Goal: Information Seeking & Learning: Learn about a topic

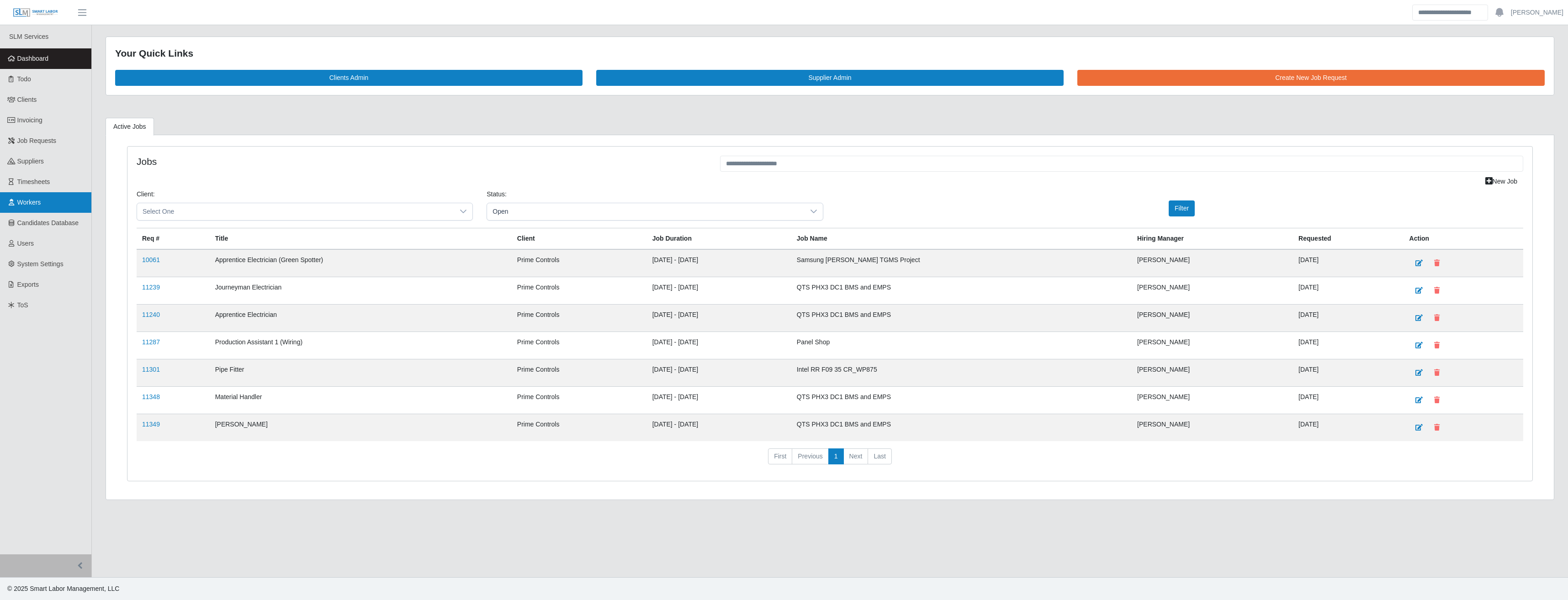
click at [48, 208] on link "Workers" at bounding box center [46, 202] width 91 height 21
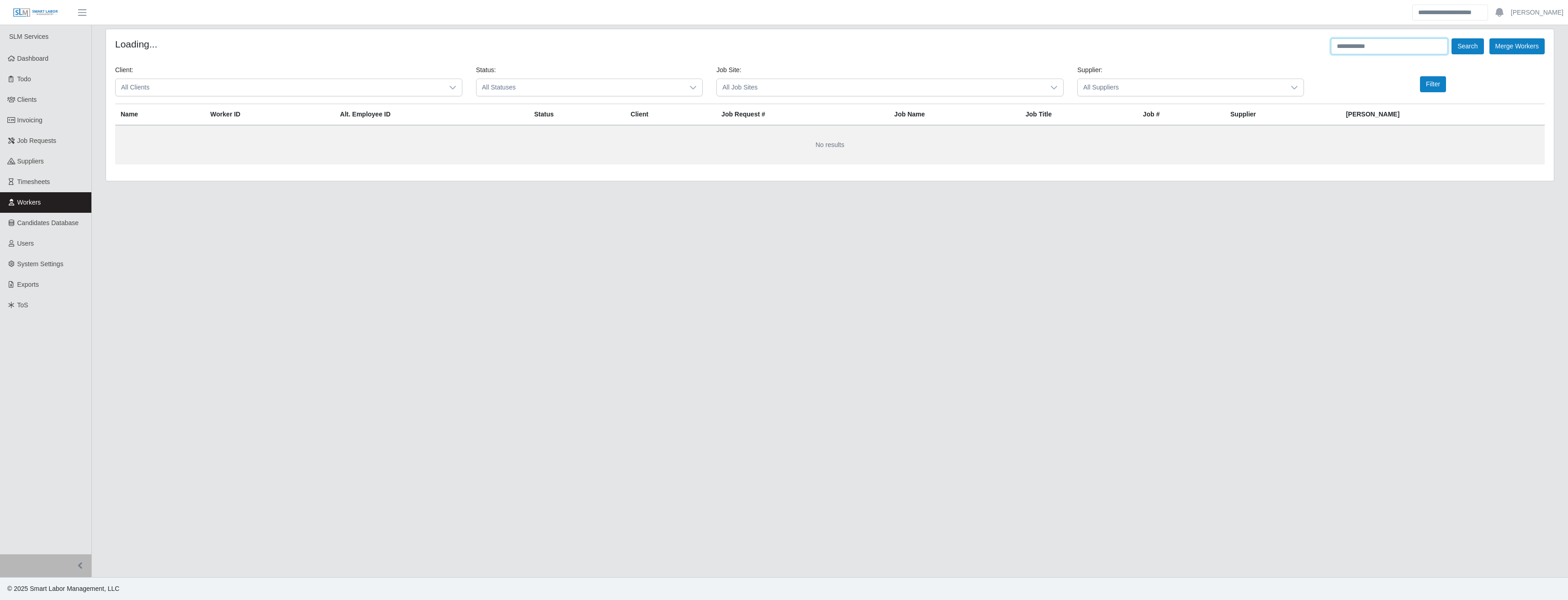
click at [1347, 50] on input "text" at bounding box center [1389, 46] width 117 height 16
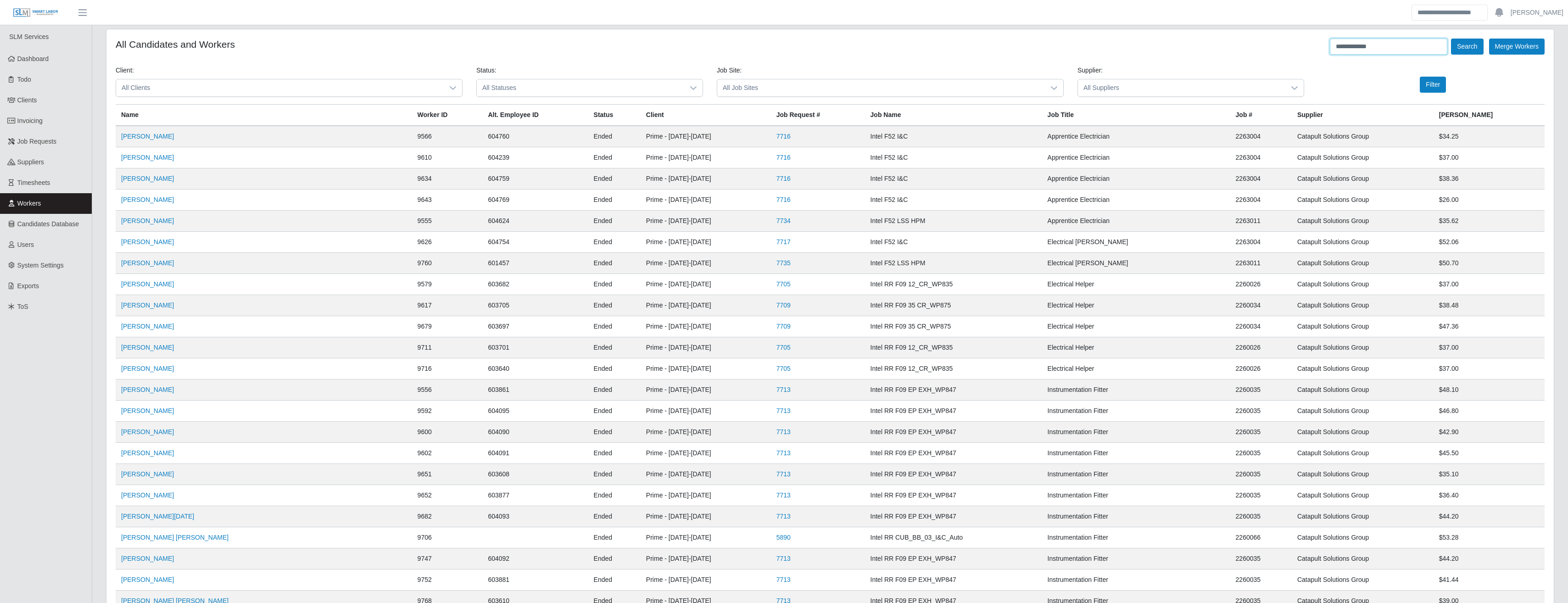
click at [1451, 39] on button "Search" at bounding box center [1467, 46] width 32 height 16
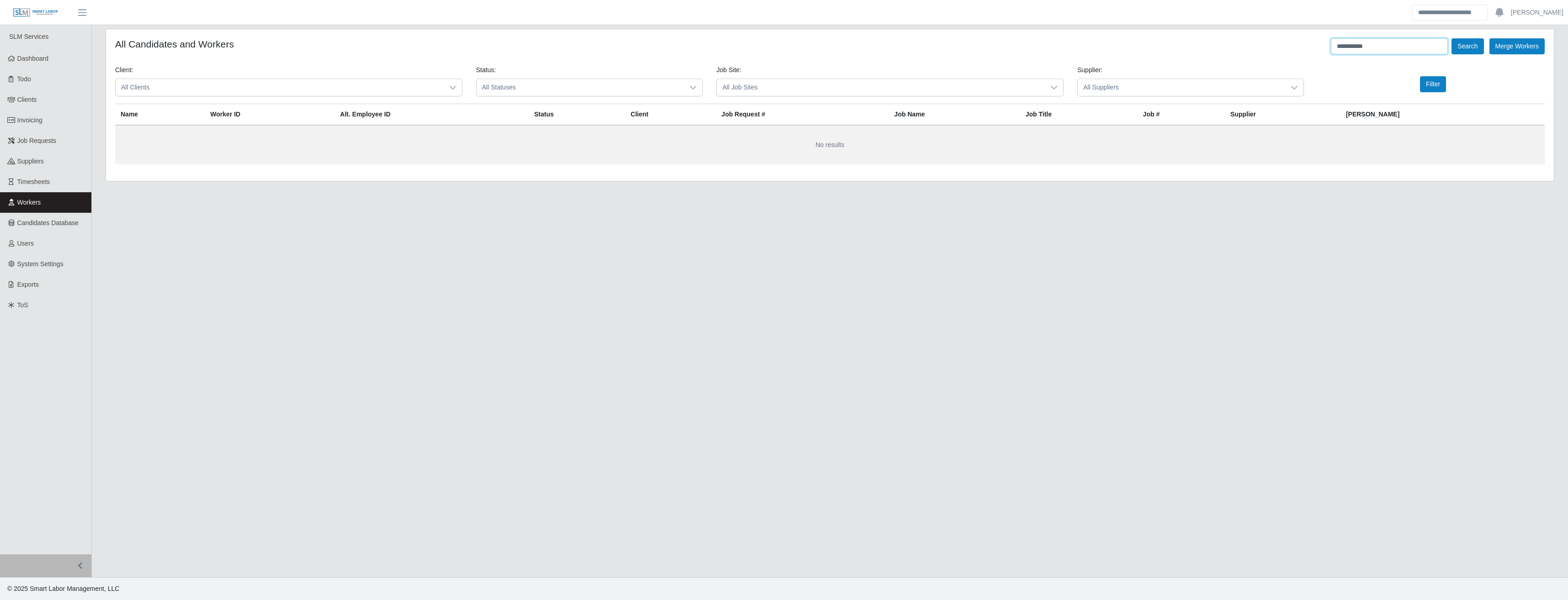
click at [1451, 38] on button "Search" at bounding box center [1467, 46] width 32 height 16
click at [1471, 53] on button "Search" at bounding box center [1467, 46] width 32 height 16
click at [1366, 48] on input "**********" at bounding box center [1389, 46] width 117 height 16
click at [1451, 38] on button "Search" at bounding box center [1467, 46] width 32 height 16
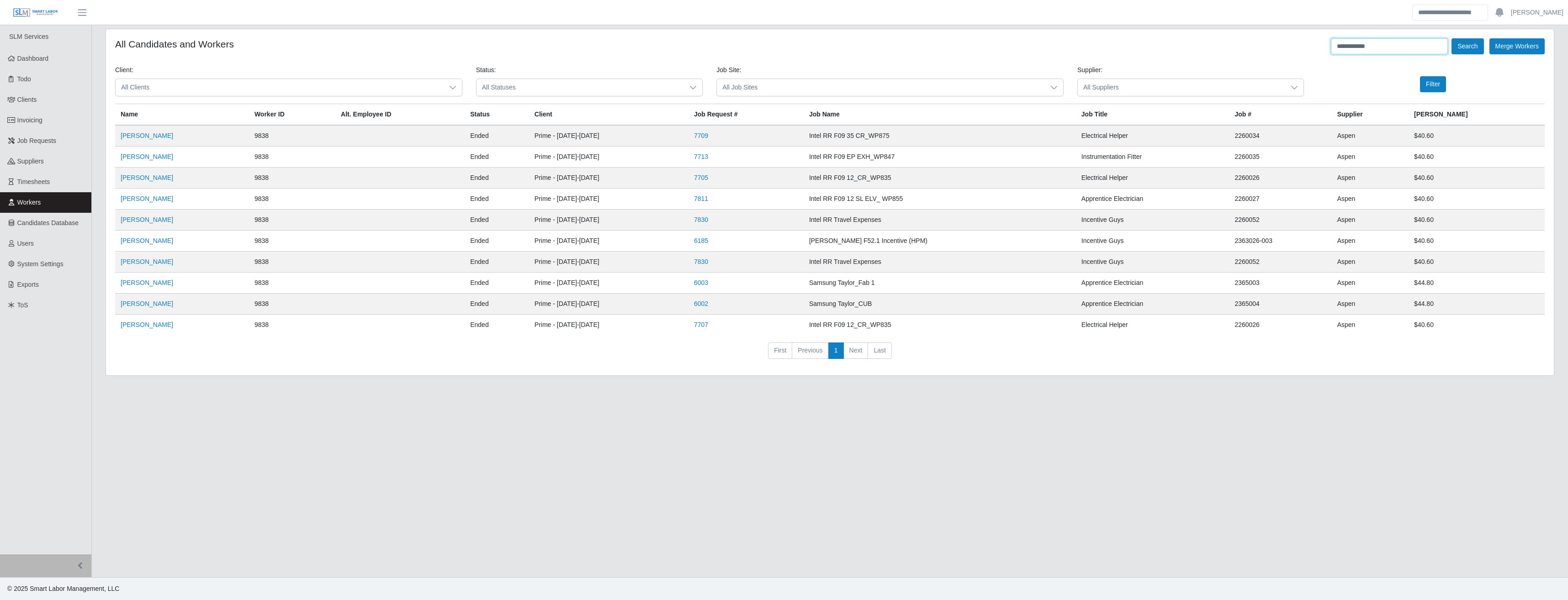
drag, startPoint x: 1357, startPoint y: 48, endPoint x: 1335, endPoint y: 48, distance: 22.0
click at [1335, 48] on input "**********" at bounding box center [1389, 46] width 117 height 16
click at [1451, 38] on button "Search" at bounding box center [1467, 46] width 32 height 16
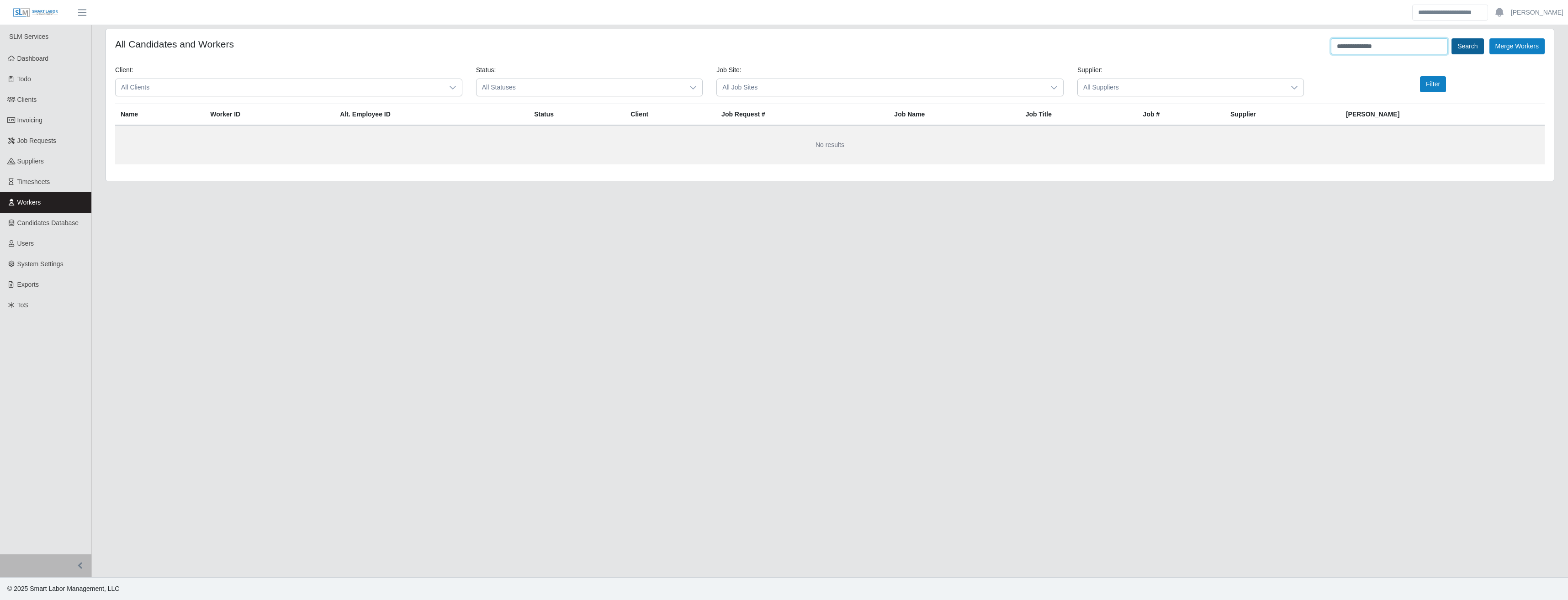
type input "**********"
click at [1461, 50] on button "Search" at bounding box center [1467, 46] width 32 height 16
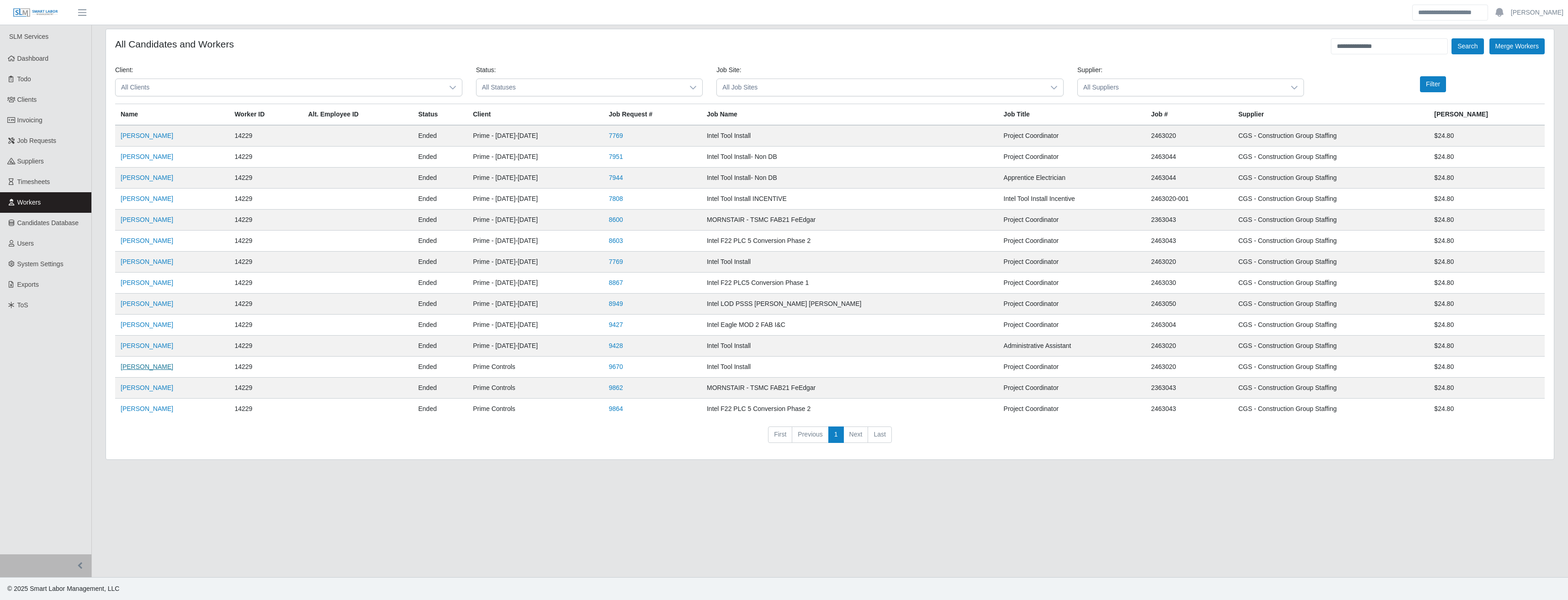
click at [147, 368] on link "Samantha Santoy" at bounding box center [147, 366] width 53 height 7
drag, startPoint x: 1399, startPoint y: 46, endPoint x: 1293, endPoint y: 53, distance: 106.2
click at [1293, 50] on div "**********" at bounding box center [830, 46] width 1429 height 16
click at [1108, 92] on span "All Suppliers" at bounding box center [1182, 87] width 208 height 17
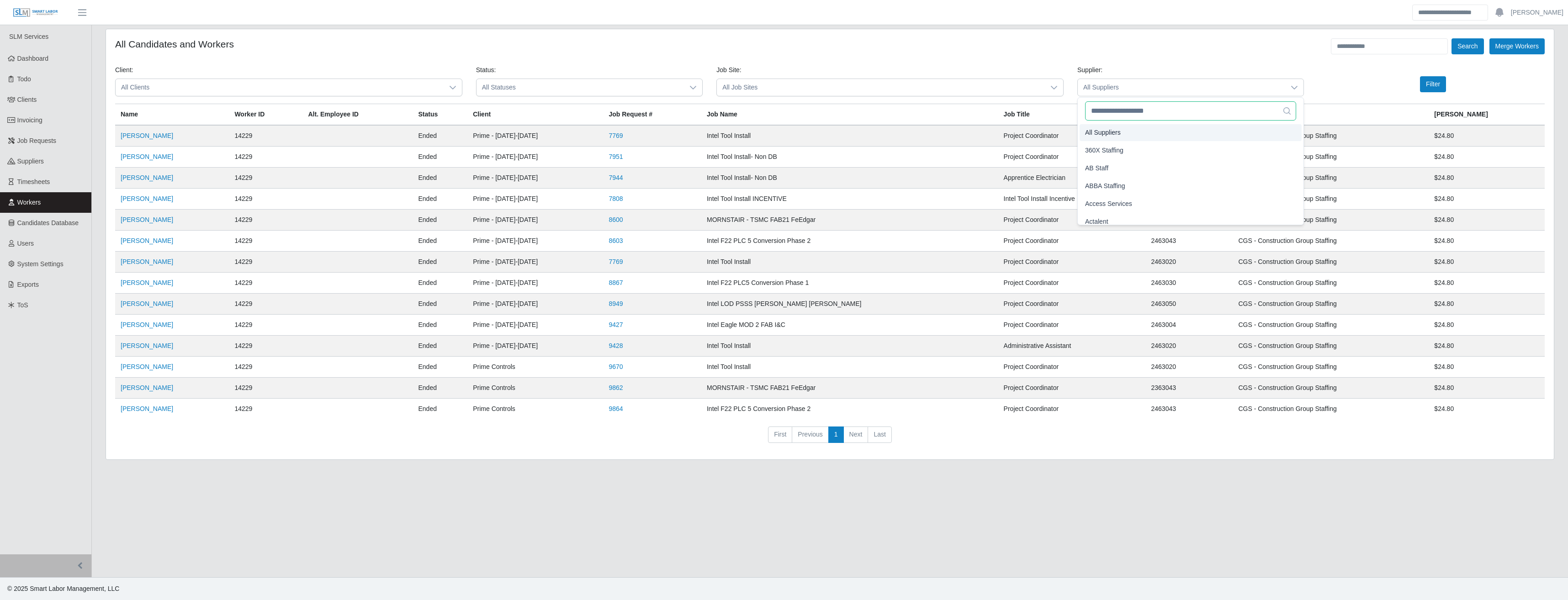
click at [1116, 116] on input "text" at bounding box center [1190, 111] width 211 height 19
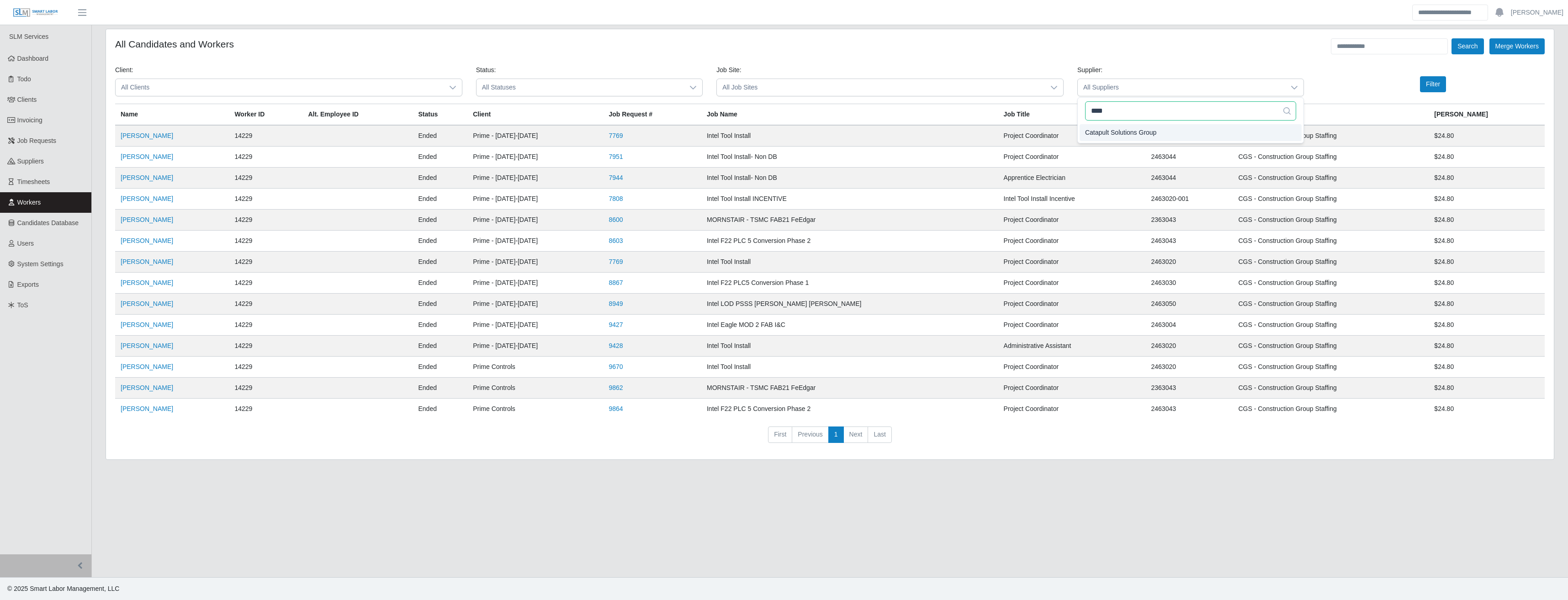
type input "****"
click at [1115, 132] on span "Catapult Solutions Group" at bounding box center [1121, 132] width 71 height 9
click at [1424, 85] on button "Filter" at bounding box center [1433, 84] width 26 height 16
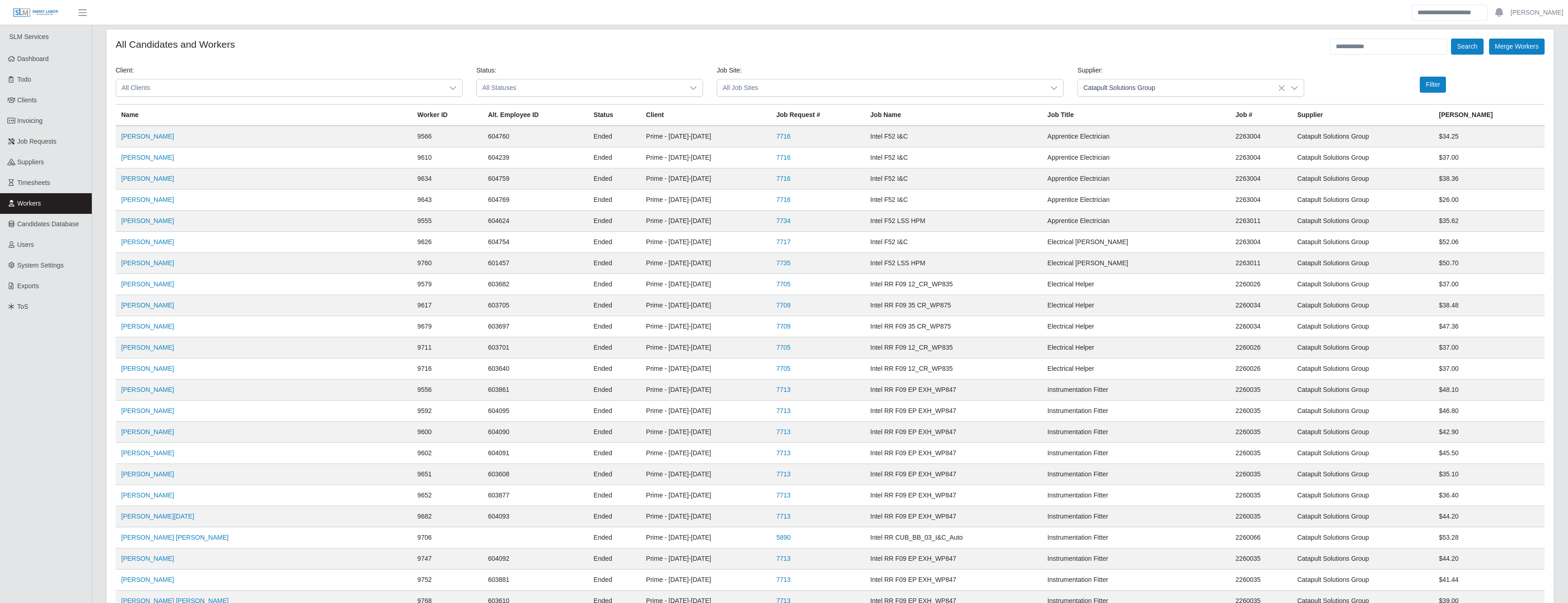
click at [676, 92] on span "All Statuses" at bounding box center [580, 88] width 207 height 17
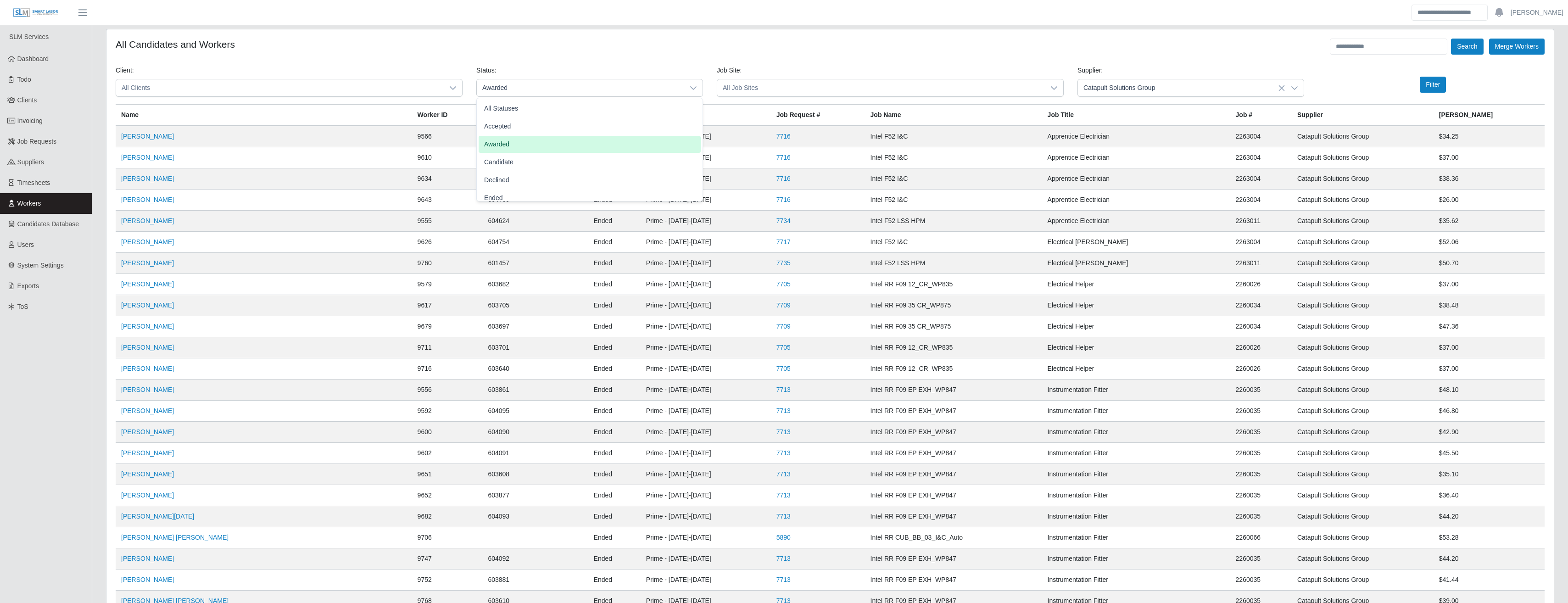
click at [512, 143] on li "Awarded" at bounding box center [590, 144] width 222 height 17
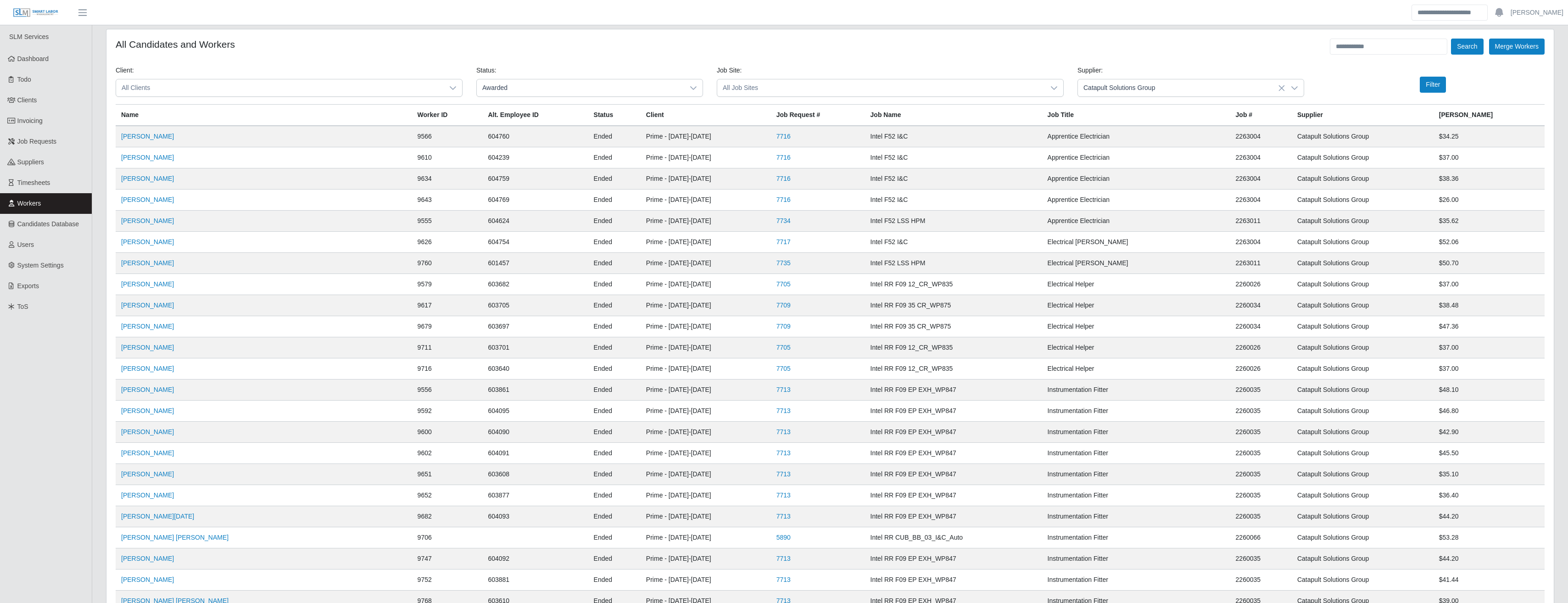
click at [459, 86] on div at bounding box center [453, 88] width 19 height 17
click at [292, 180] on li "Prime Controls" at bounding box center [289, 180] width 342 height 17
click at [1424, 85] on button "Filter" at bounding box center [1433, 84] width 26 height 16
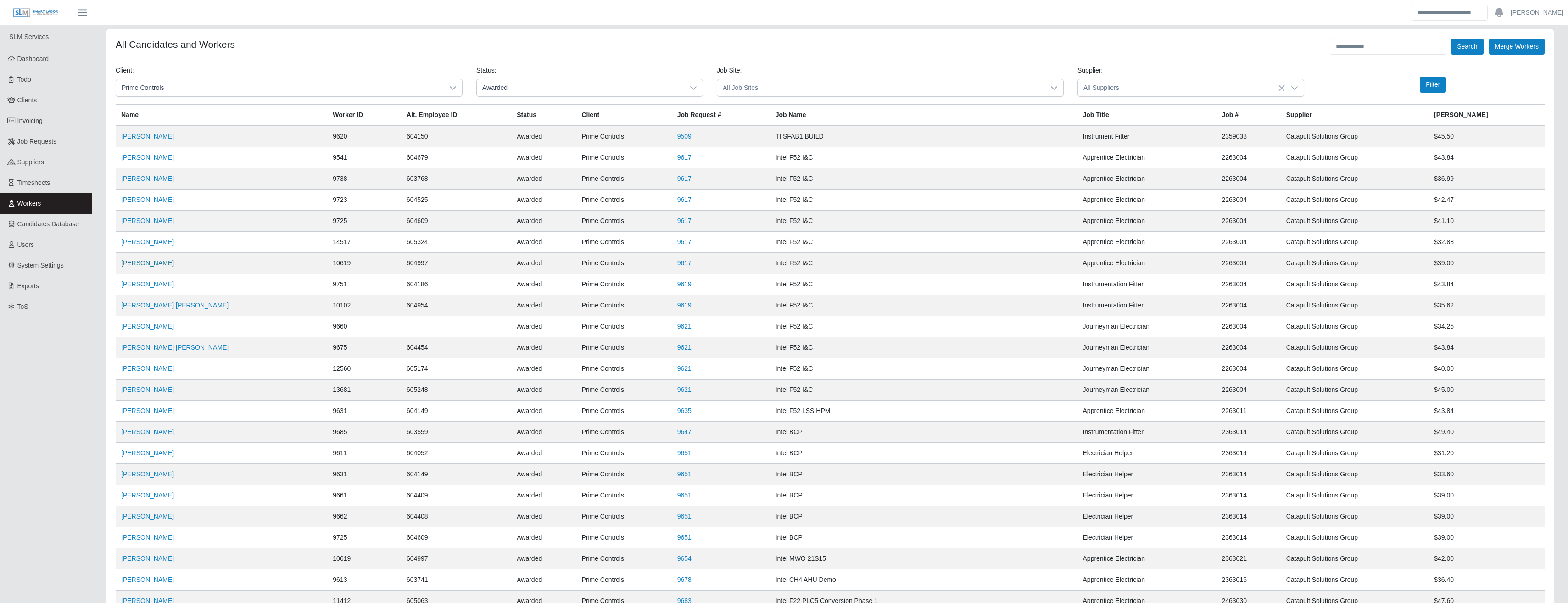
click at [157, 260] on link "Jair Galvan Alvarez" at bounding box center [148, 263] width 53 height 7
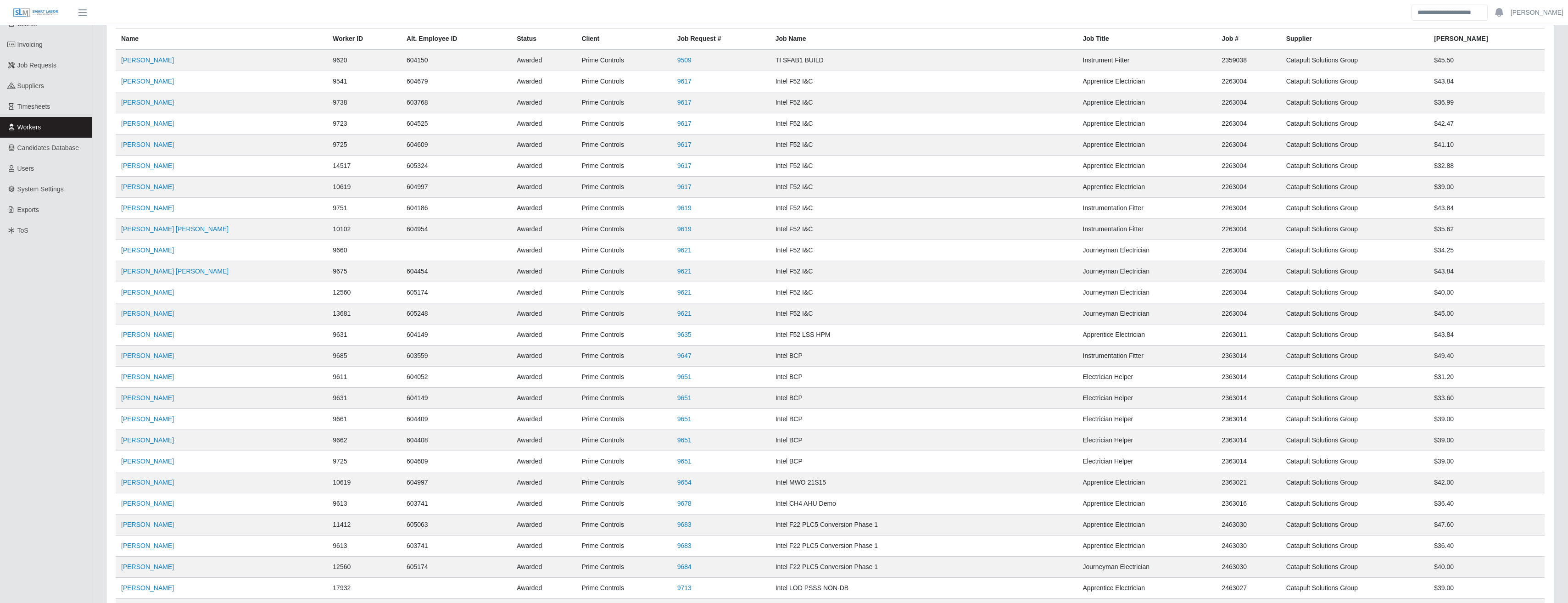
scroll to position [103, 0]
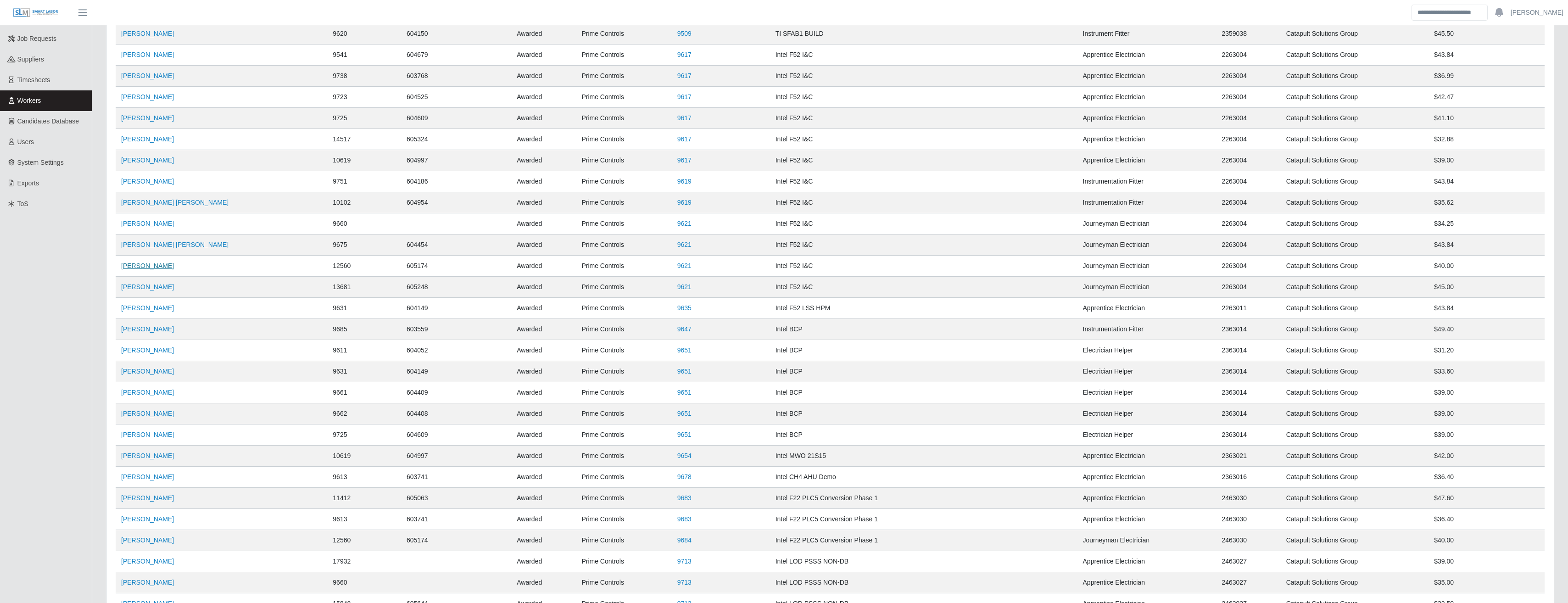
click at [157, 264] on link "Wilis Reyes Guillen" at bounding box center [148, 266] width 53 height 7
click at [145, 516] on link "Luis Galvan" at bounding box center [148, 519] width 53 height 7
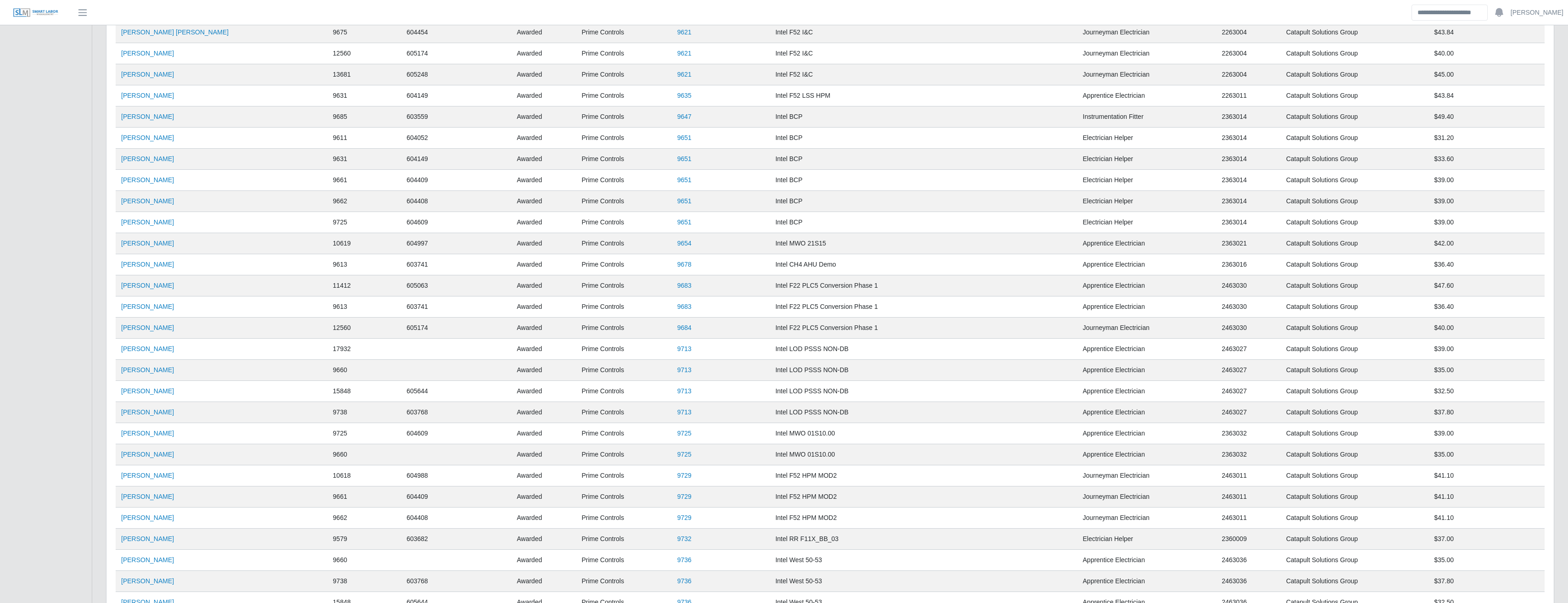
scroll to position [347, 0]
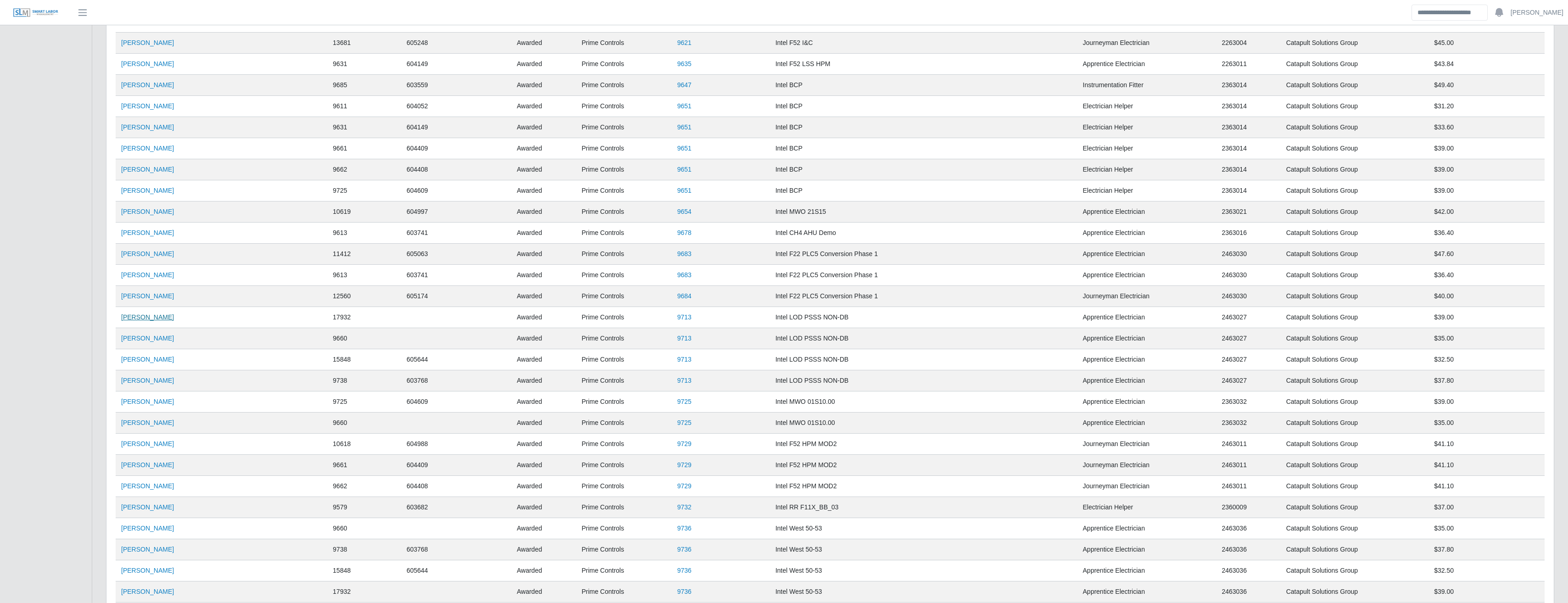
click at [152, 318] on link "Jorge Santoy" at bounding box center [148, 317] width 53 height 7
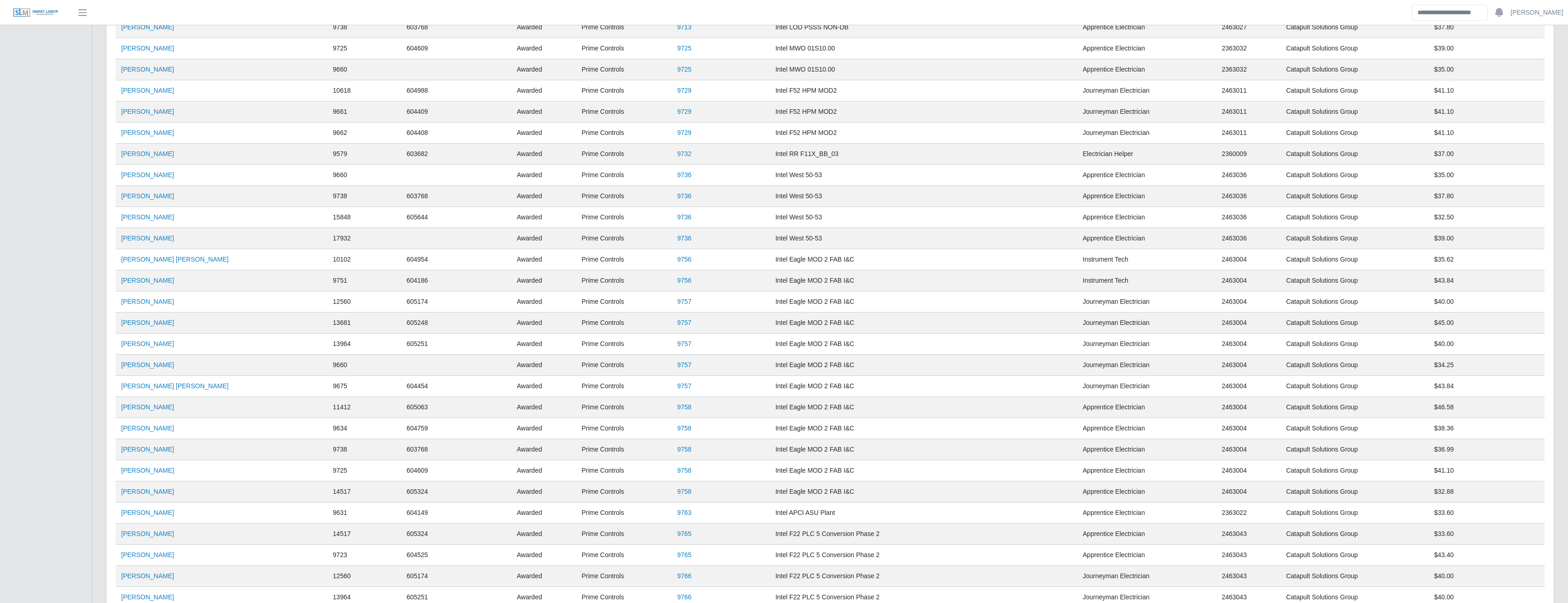
scroll to position [717, 0]
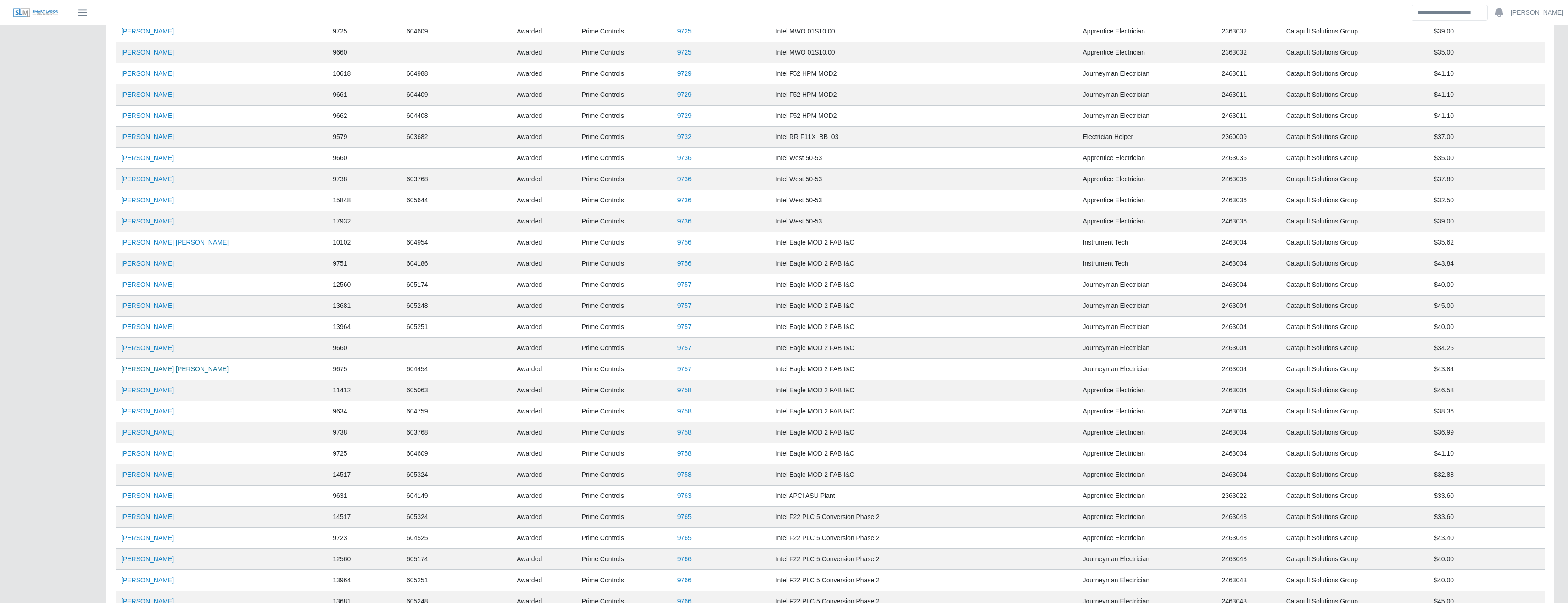
click at [158, 368] on link "Humberto Gil Morales" at bounding box center [175, 369] width 107 height 7
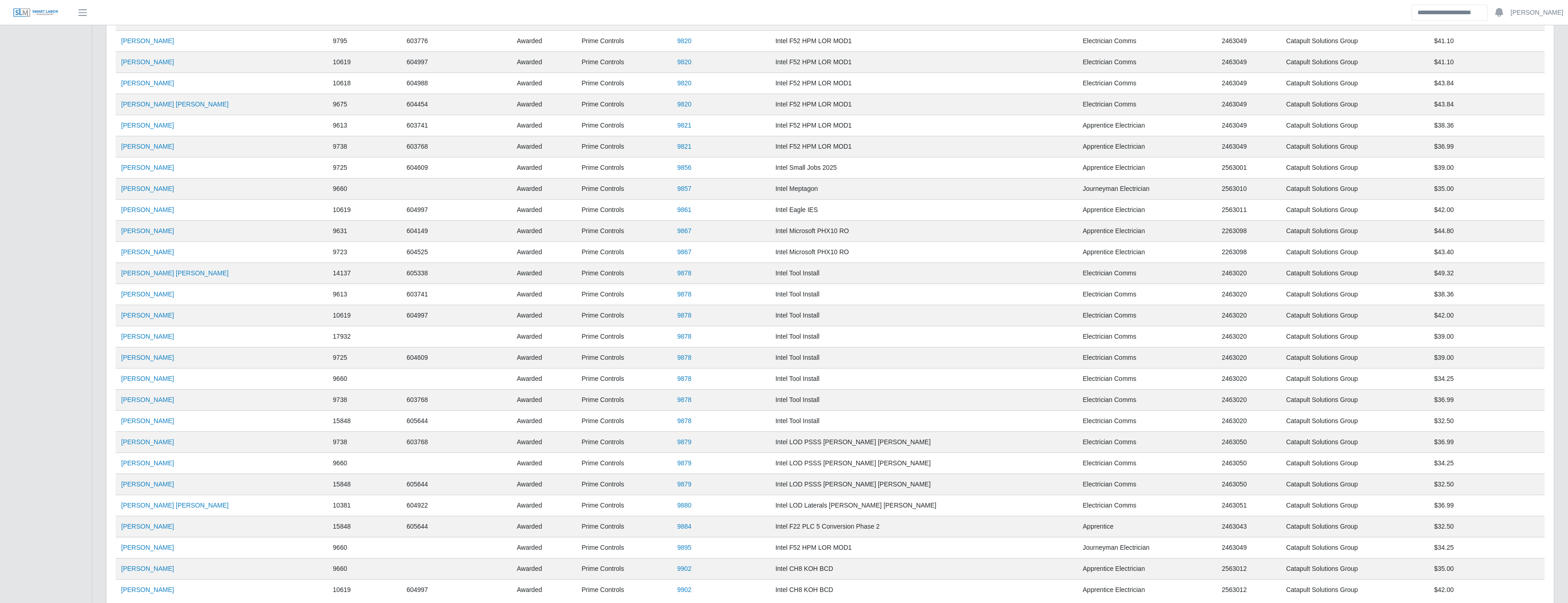
scroll to position [1708, 0]
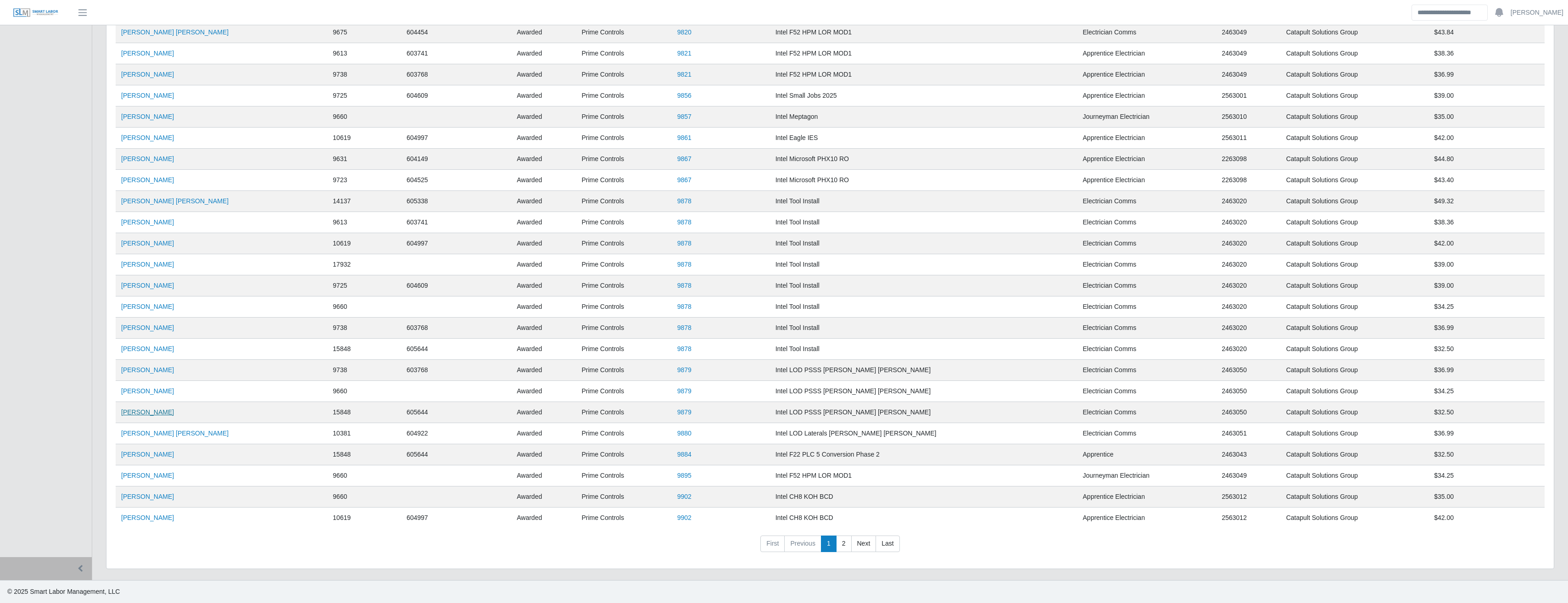
click at [152, 414] on link "Veronica Padilla" at bounding box center [148, 412] width 53 height 7
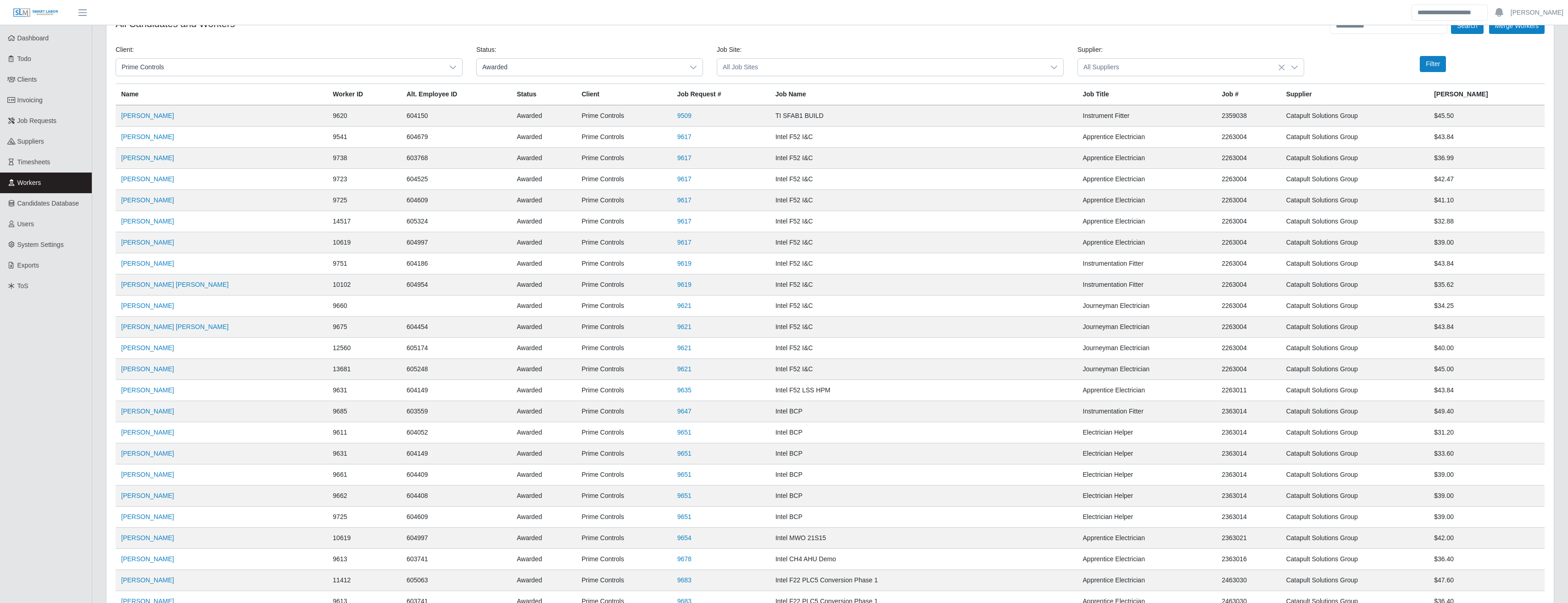
scroll to position [0, 0]
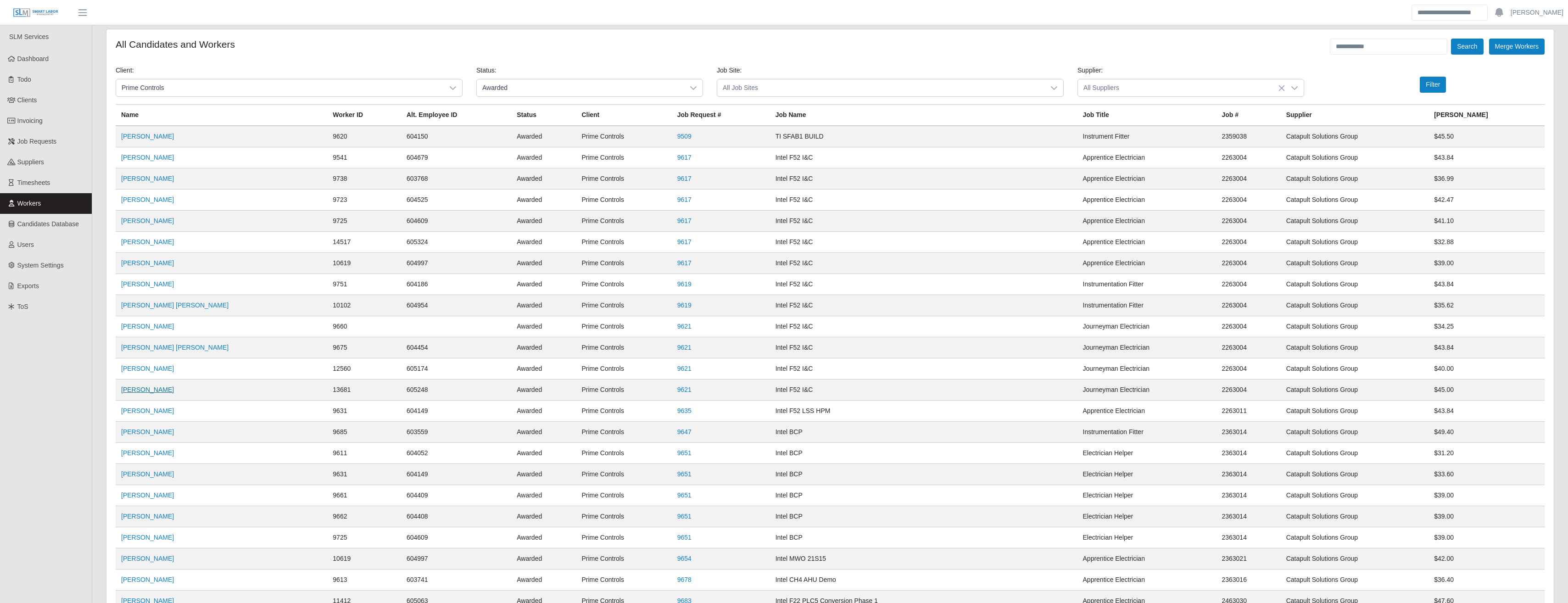
click at [164, 392] on link "Carlos Navarro Bermudez" at bounding box center [148, 389] width 53 height 7
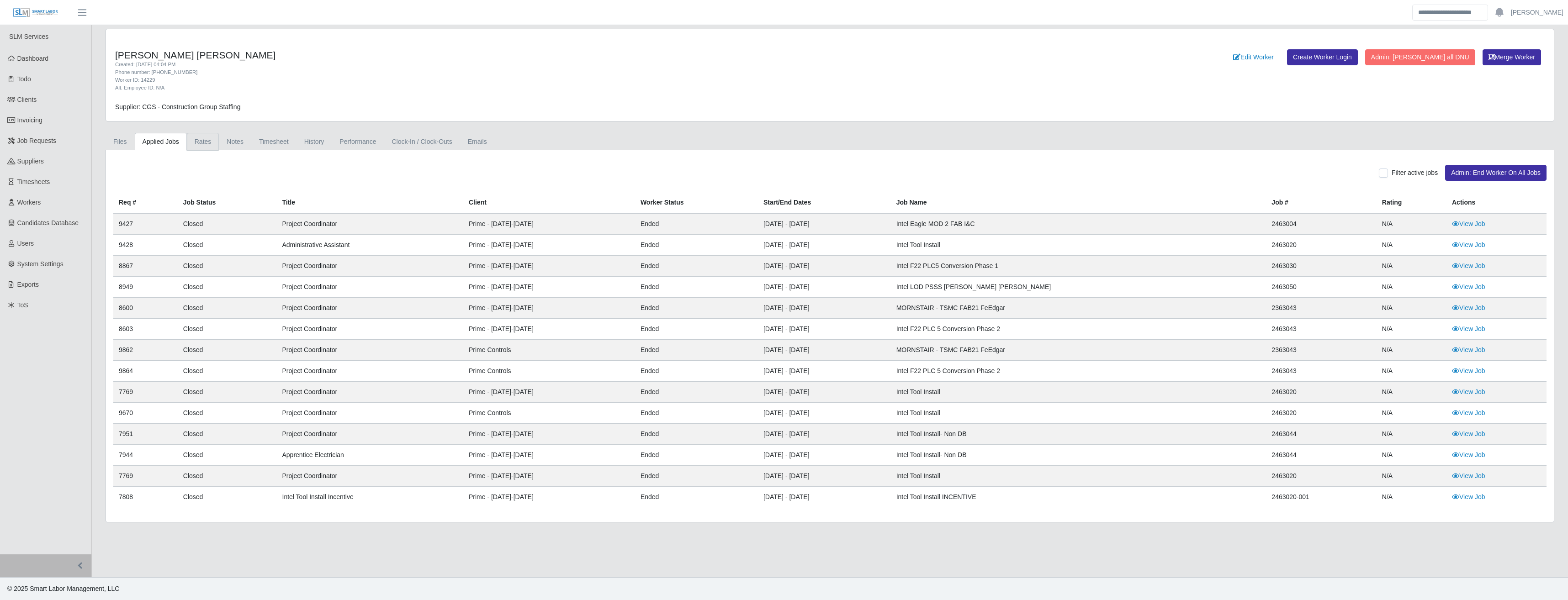
click at [210, 142] on link "Rates" at bounding box center [203, 141] width 33 height 18
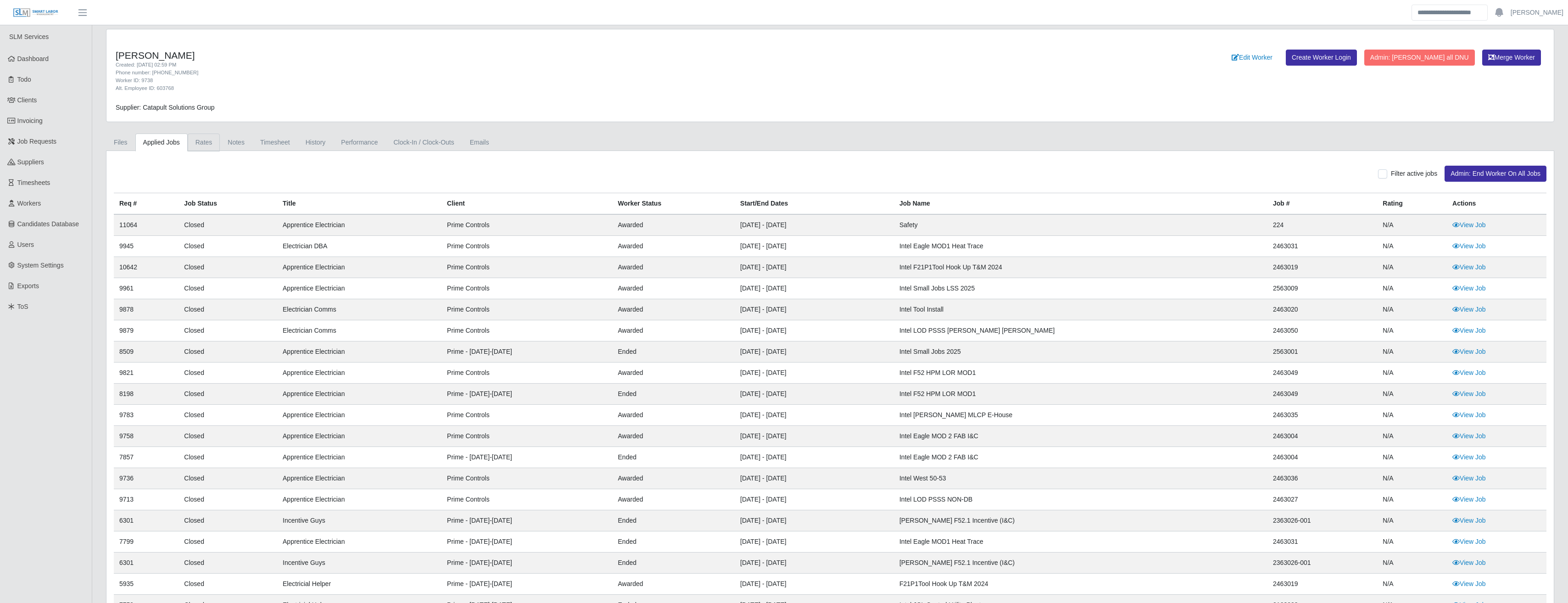
click at [190, 146] on link "Rates" at bounding box center [204, 142] width 33 height 18
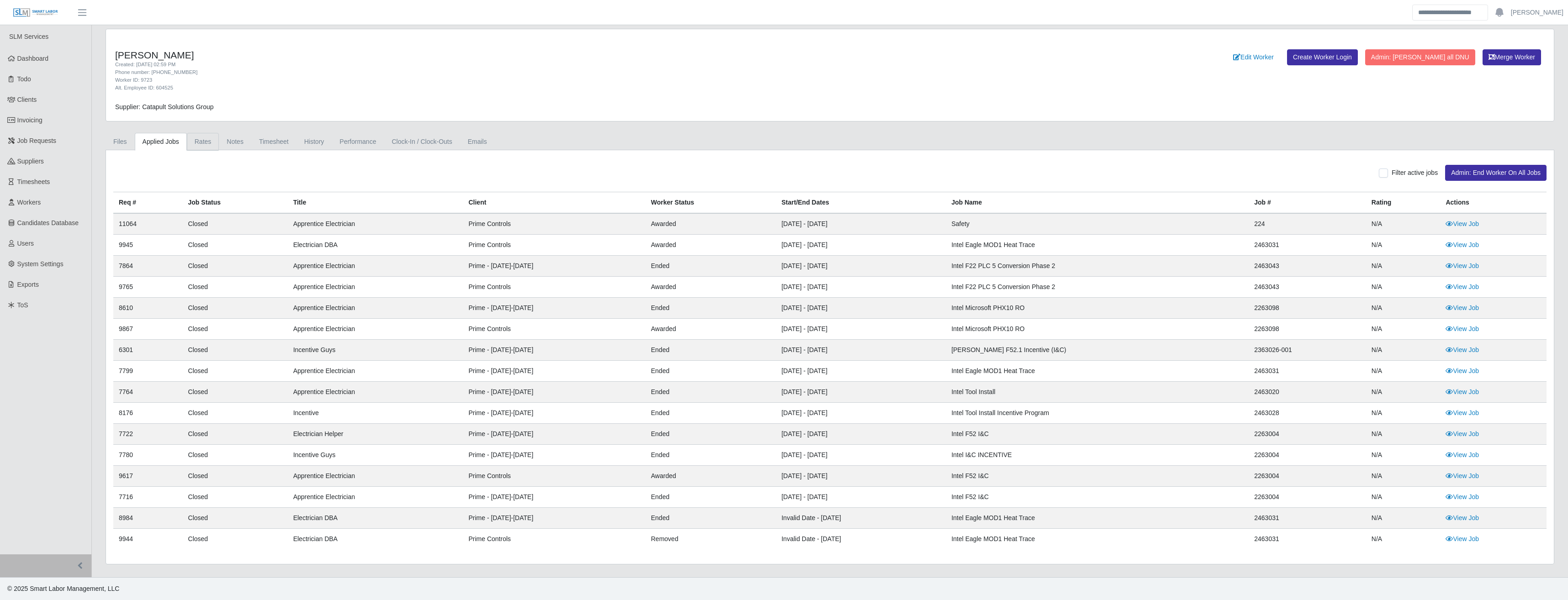
click at [206, 139] on link "Rates" at bounding box center [203, 141] width 33 height 18
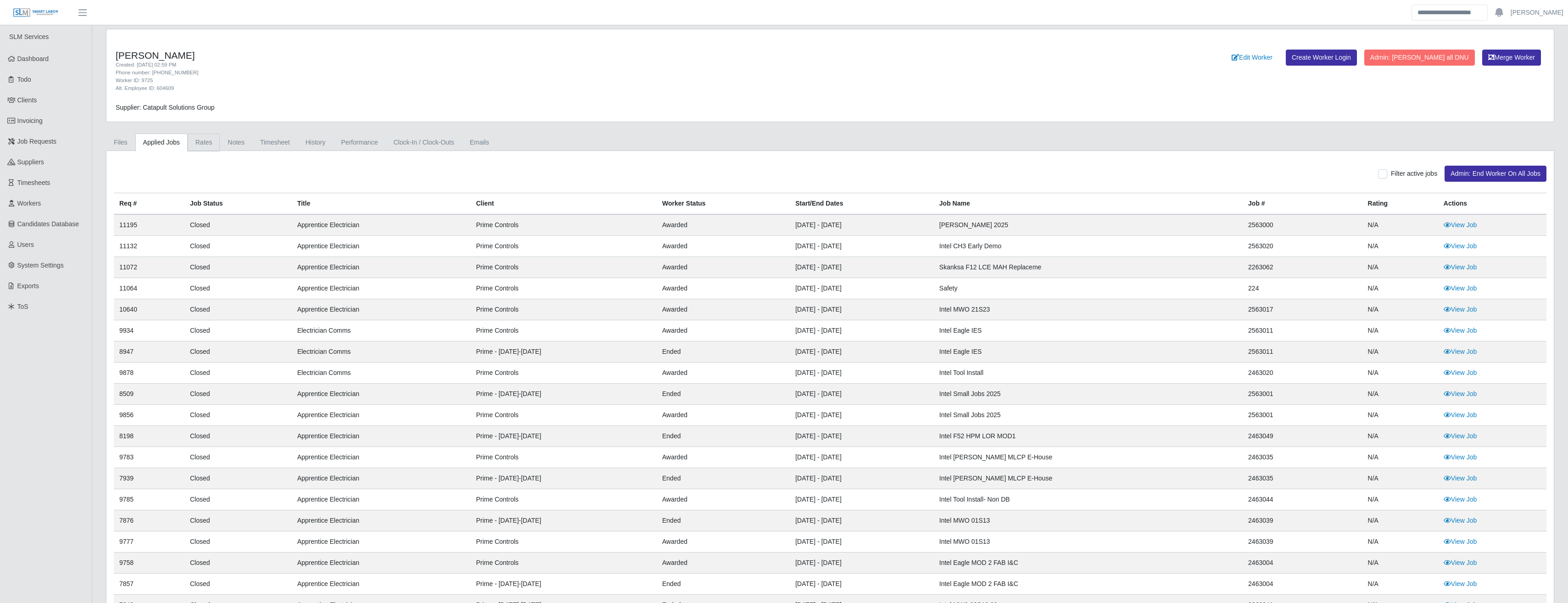
click at [202, 141] on link "Rates" at bounding box center [204, 142] width 33 height 18
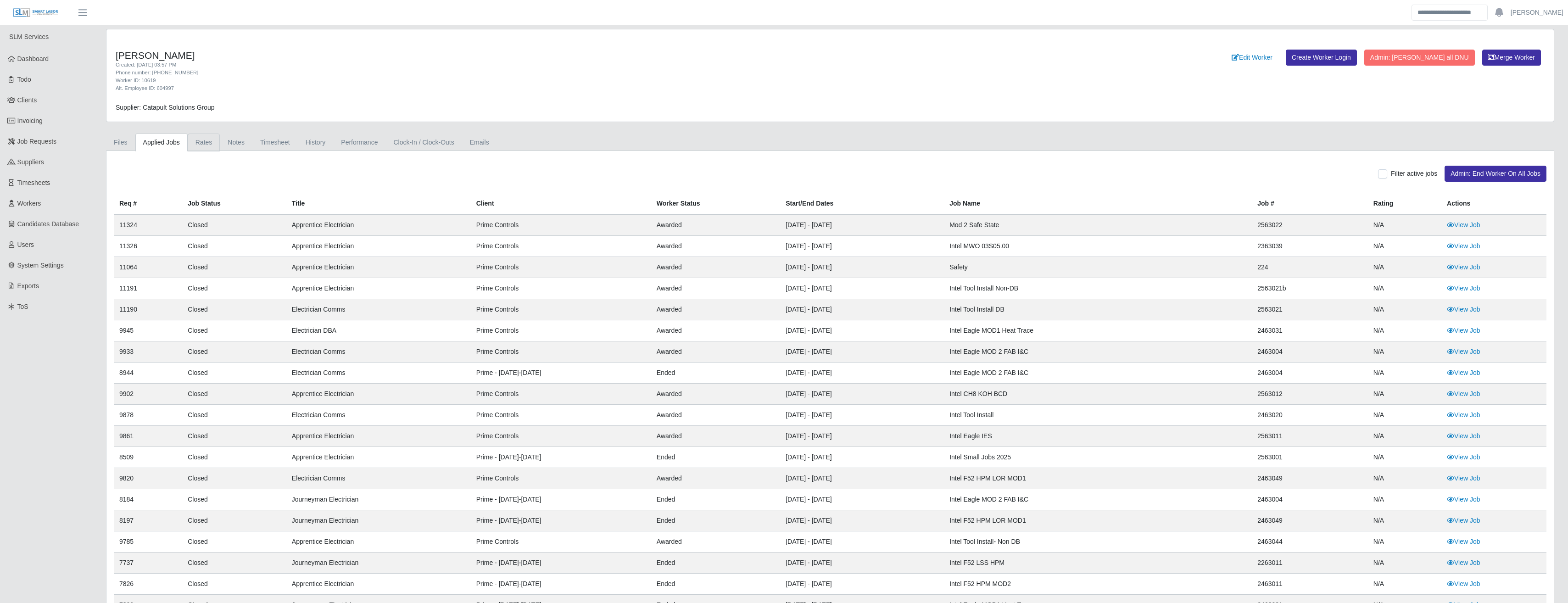
click at [199, 146] on link "Rates" at bounding box center [204, 142] width 33 height 18
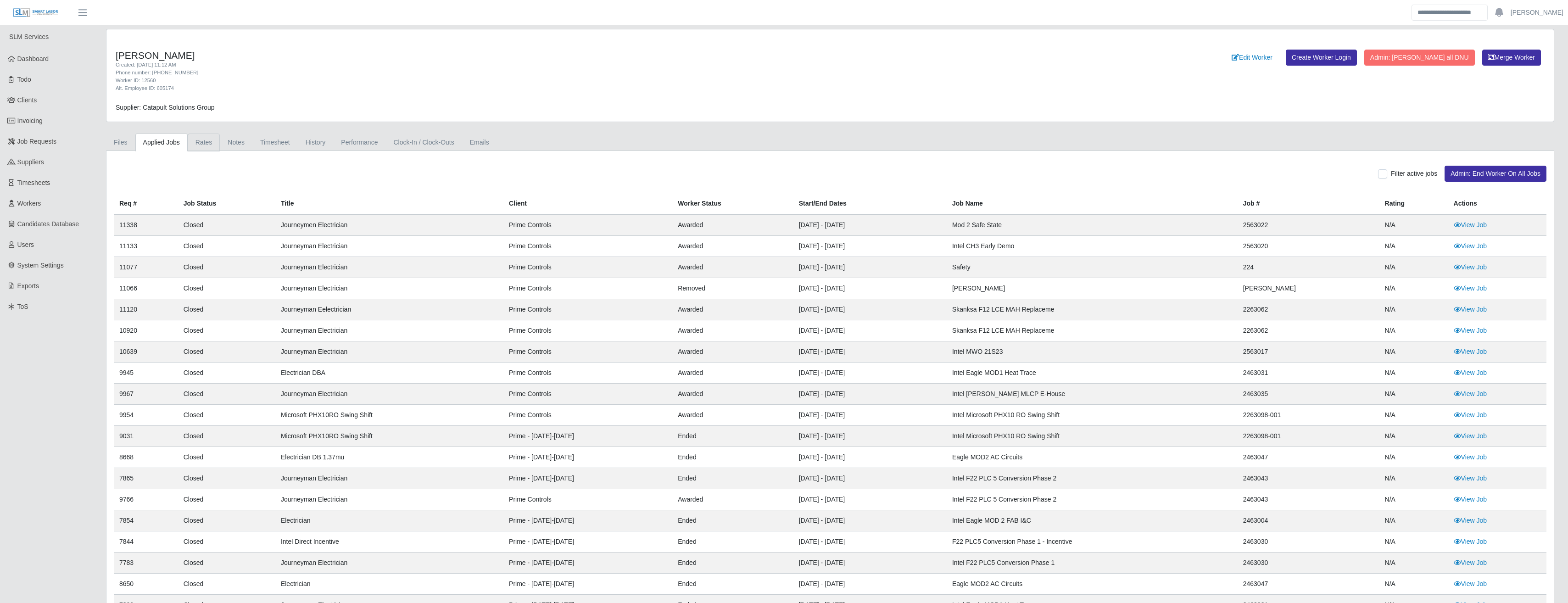
click at [204, 146] on link "Rates" at bounding box center [204, 142] width 33 height 18
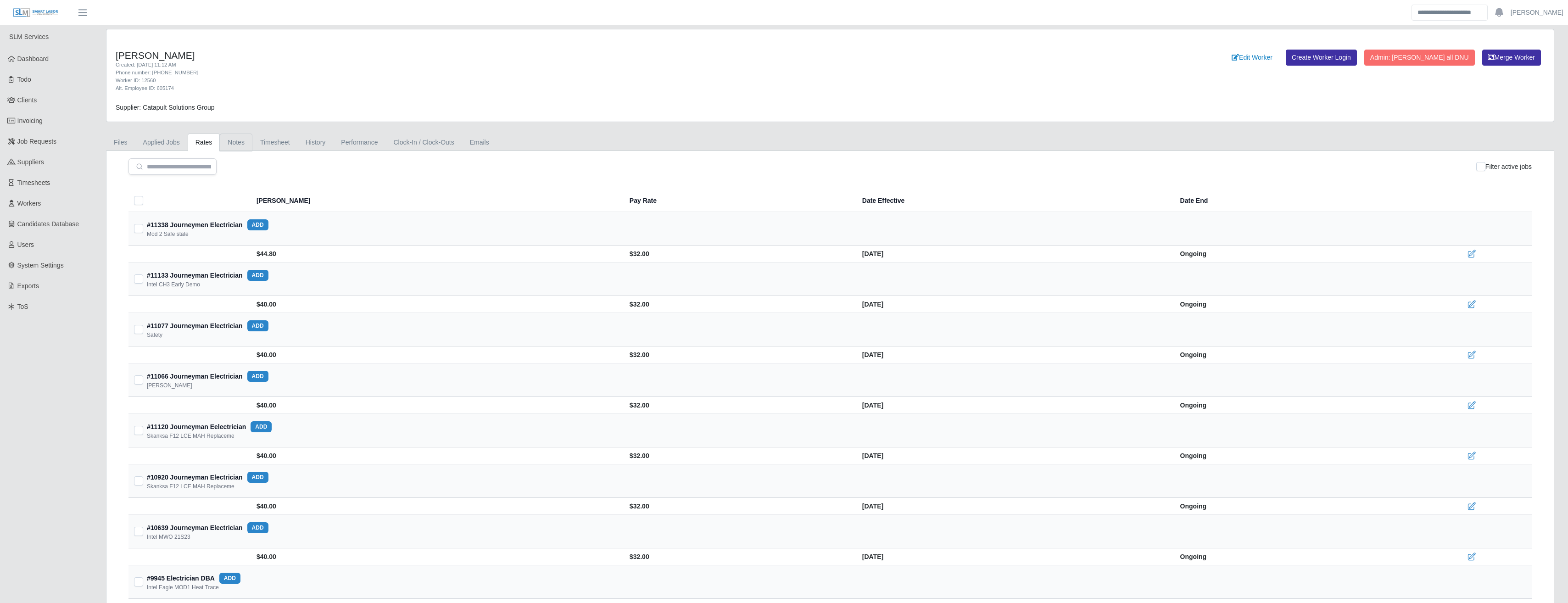
click at [234, 141] on link "Notes" at bounding box center [237, 142] width 33 height 18
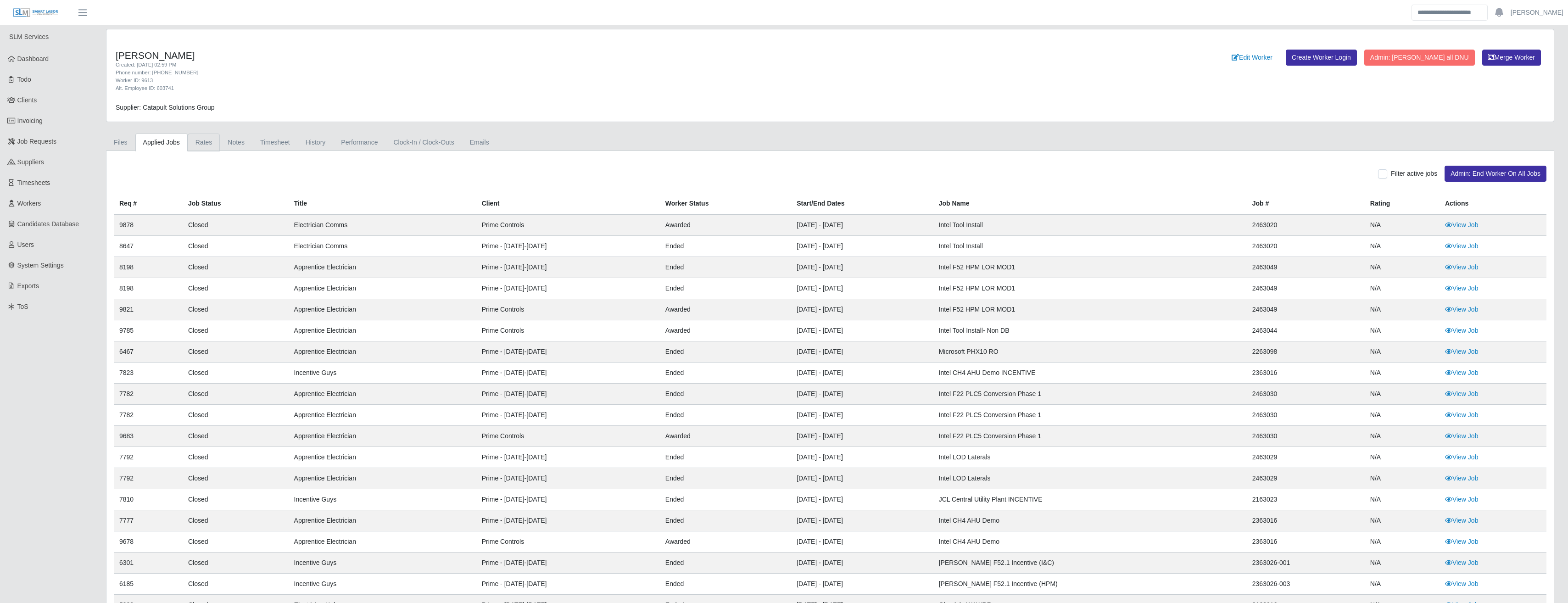
click at [209, 140] on link "Rates" at bounding box center [204, 142] width 33 height 18
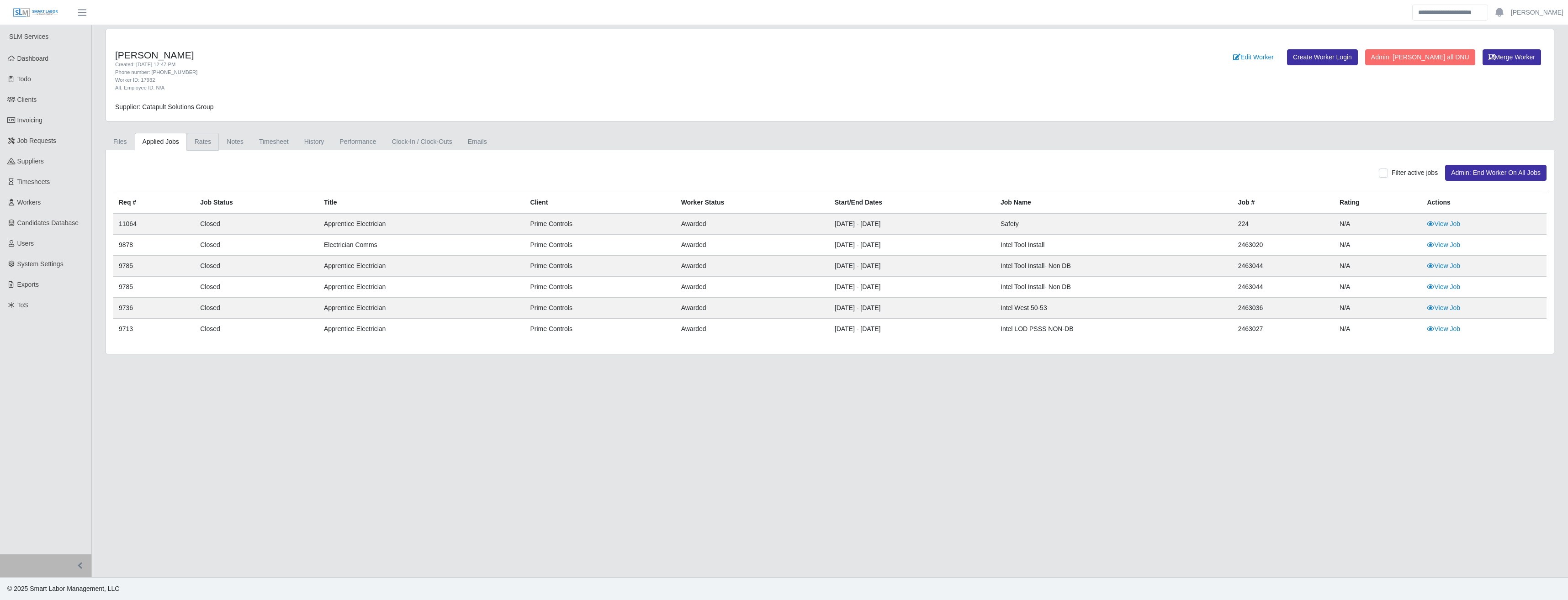
click at [195, 144] on link "Rates" at bounding box center [203, 141] width 33 height 18
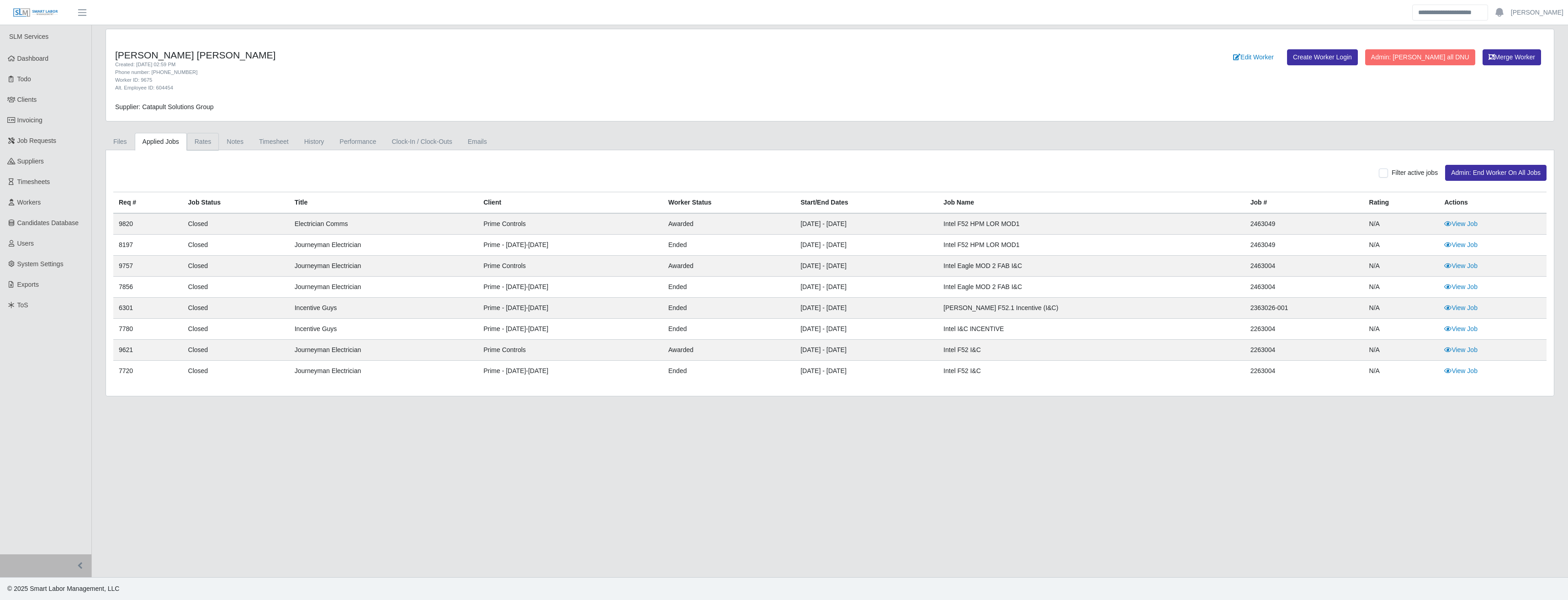
click at [201, 147] on link "Rates" at bounding box center [203, 141] width 33 height 18
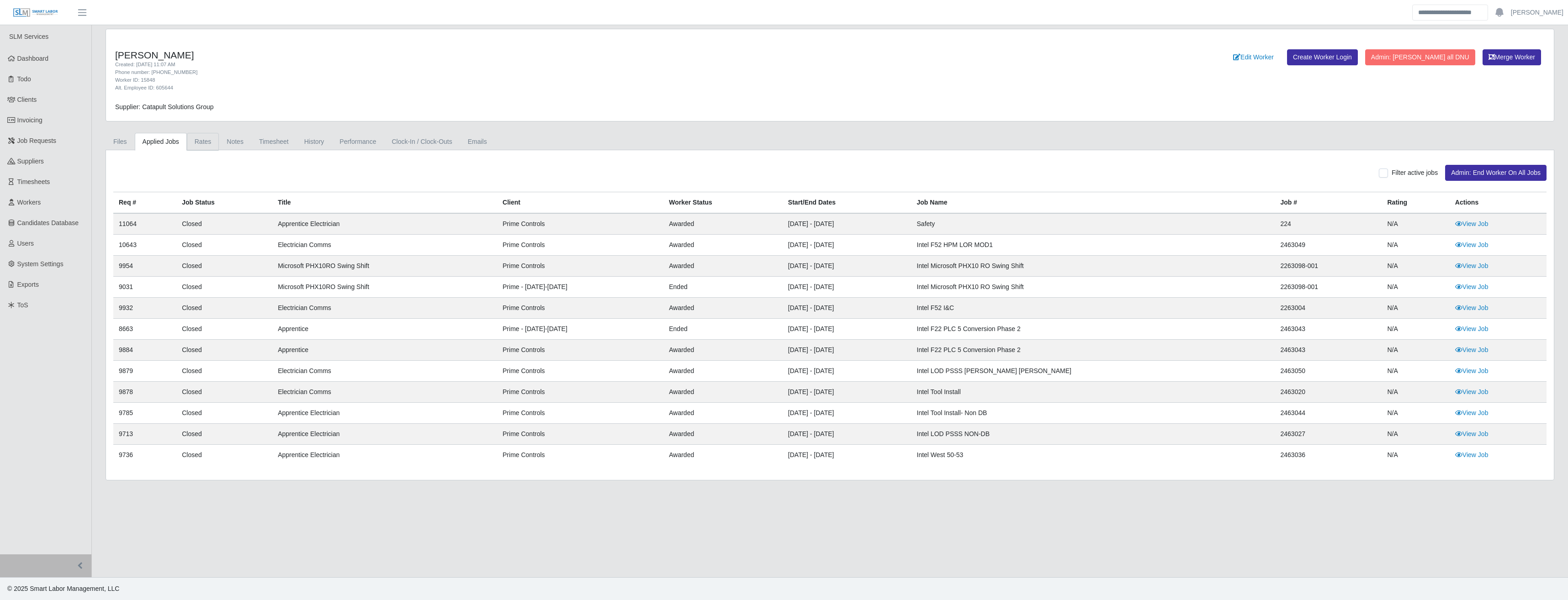
click at [211, 145] on link "Rates" at bounding box center [203, 141] width 33 height 18
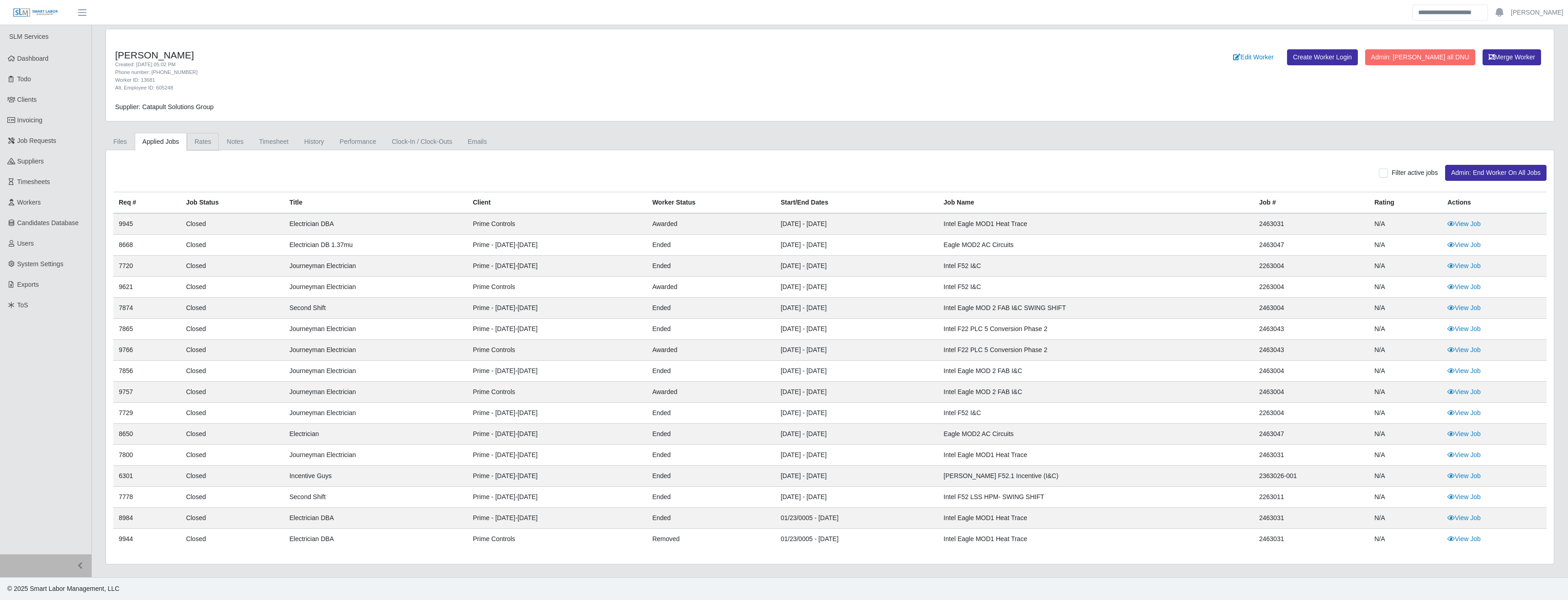
click at [203, 139] on link "Rates" at bounding box center [203, 141] width 33 height 18
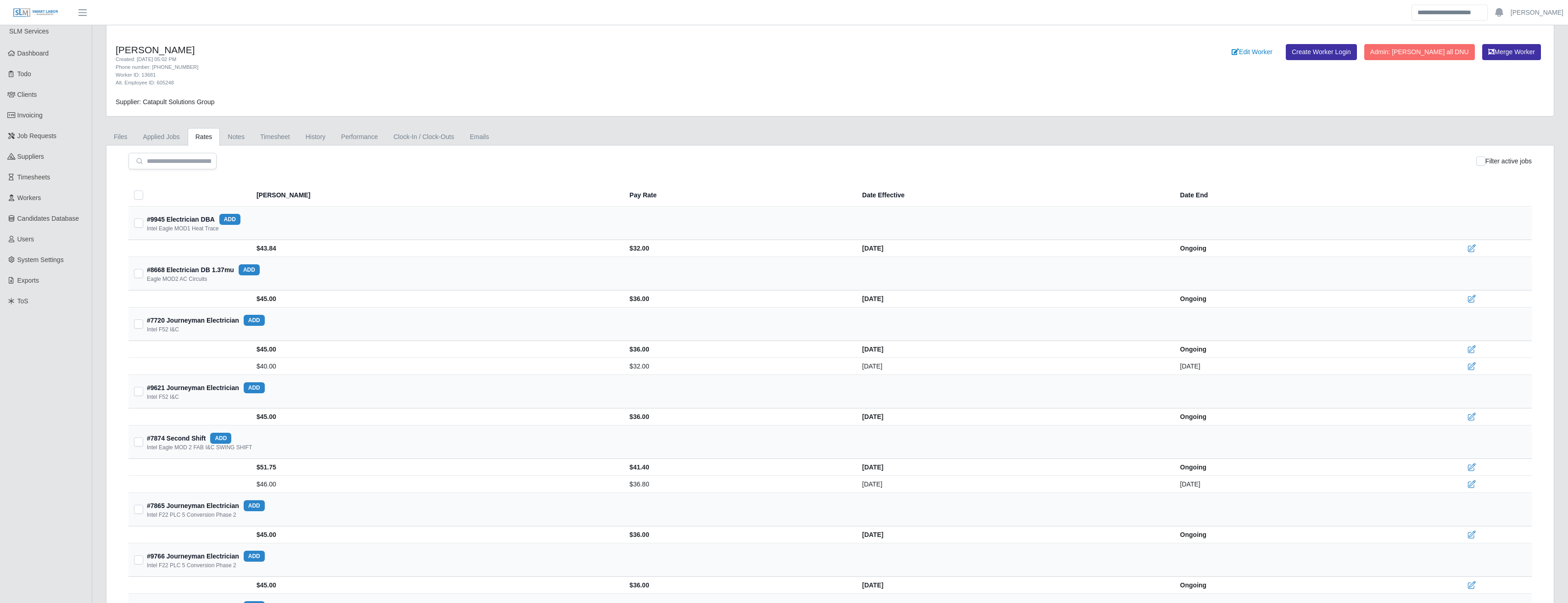
scroll to position [6, 0]
